Goal: Task Accomplishment & Management: Manage account settings

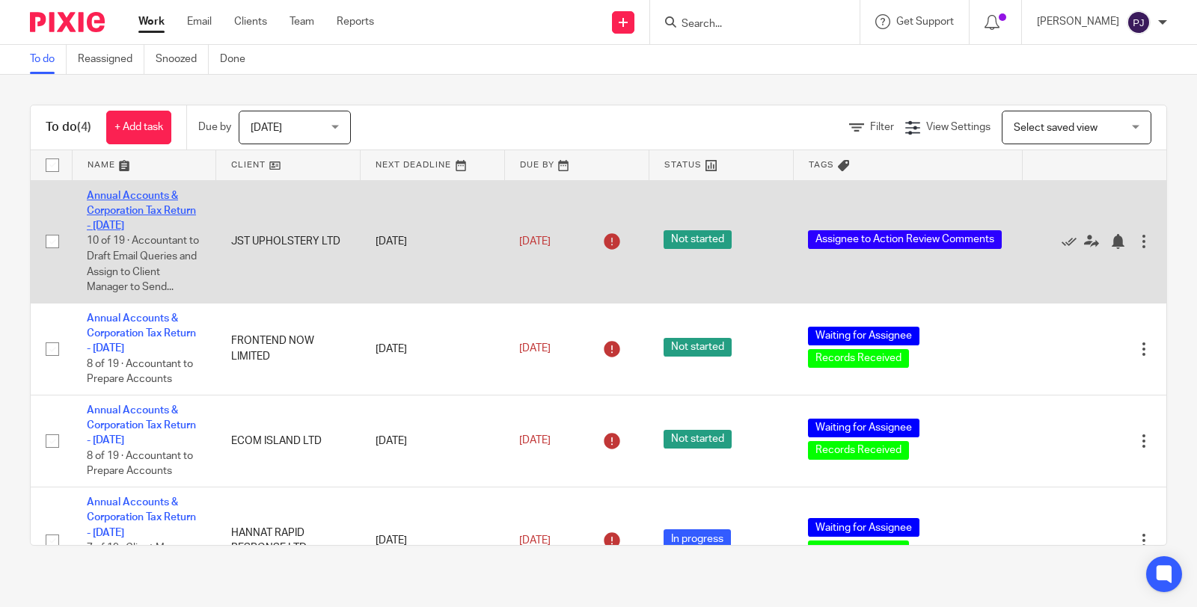
click at [133, 223] on link "Annual Accounts & Corporation Tax Return - [DATE]" at bounding box center [141, 211] width 109 height 41
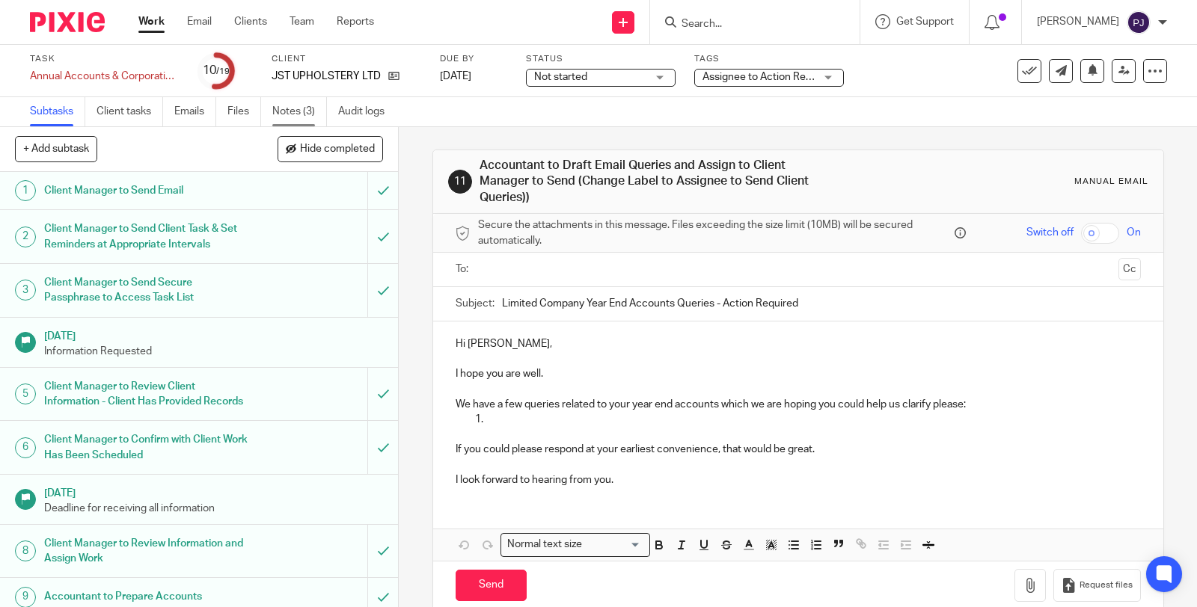
click at [293, 110] on link "Notes (3)" at bounding box center [299, 111] width 55 height 29
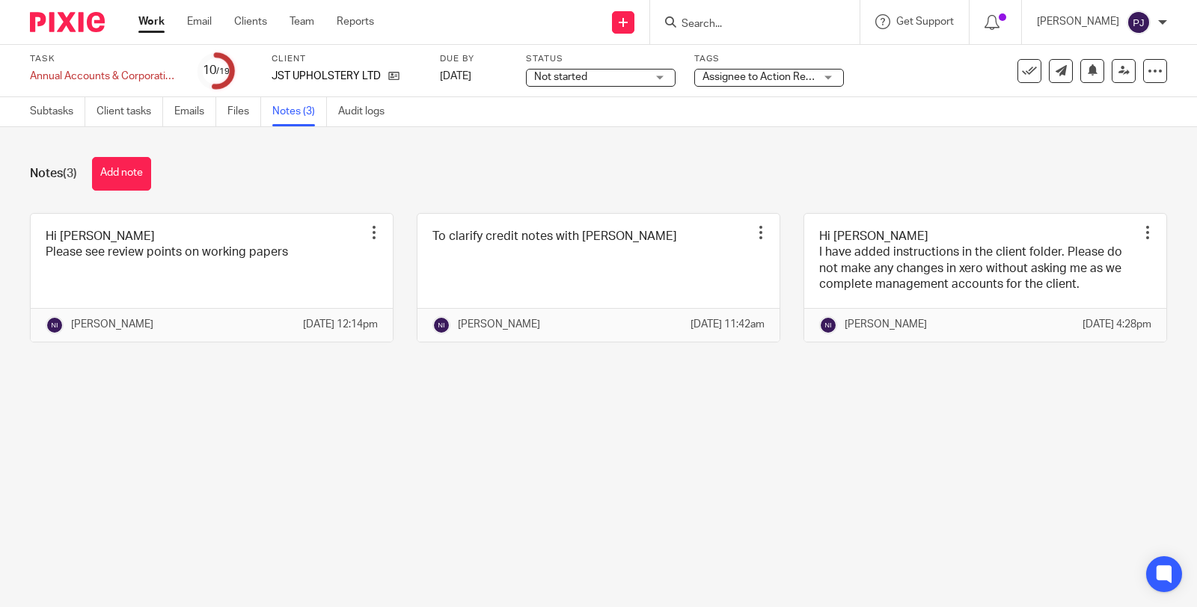
click at [466, 185] on div "Notes (3) Add note" at bounding box center [598, 174] width 1137 height 34
